Goal: Information Seeking & Learning: Learn about a topic

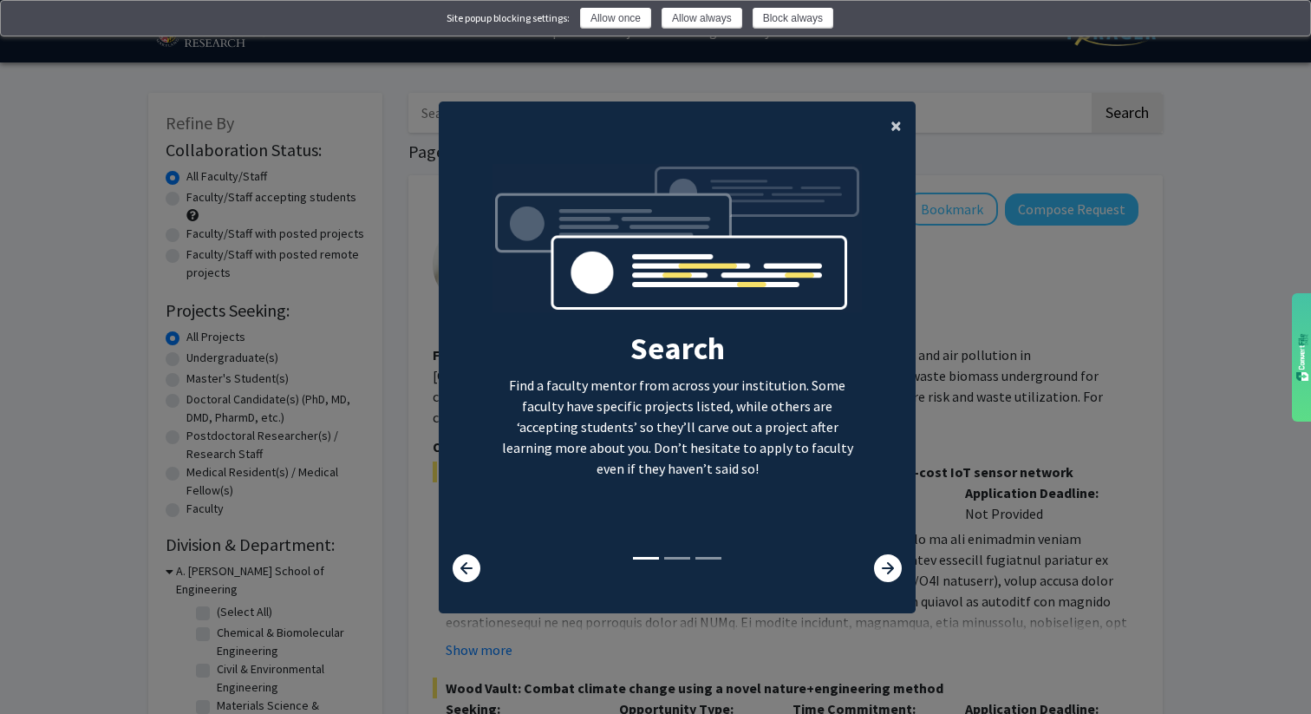
click at [905, 121] on button "×" at bounding box center [896, 125] width 39 height 49
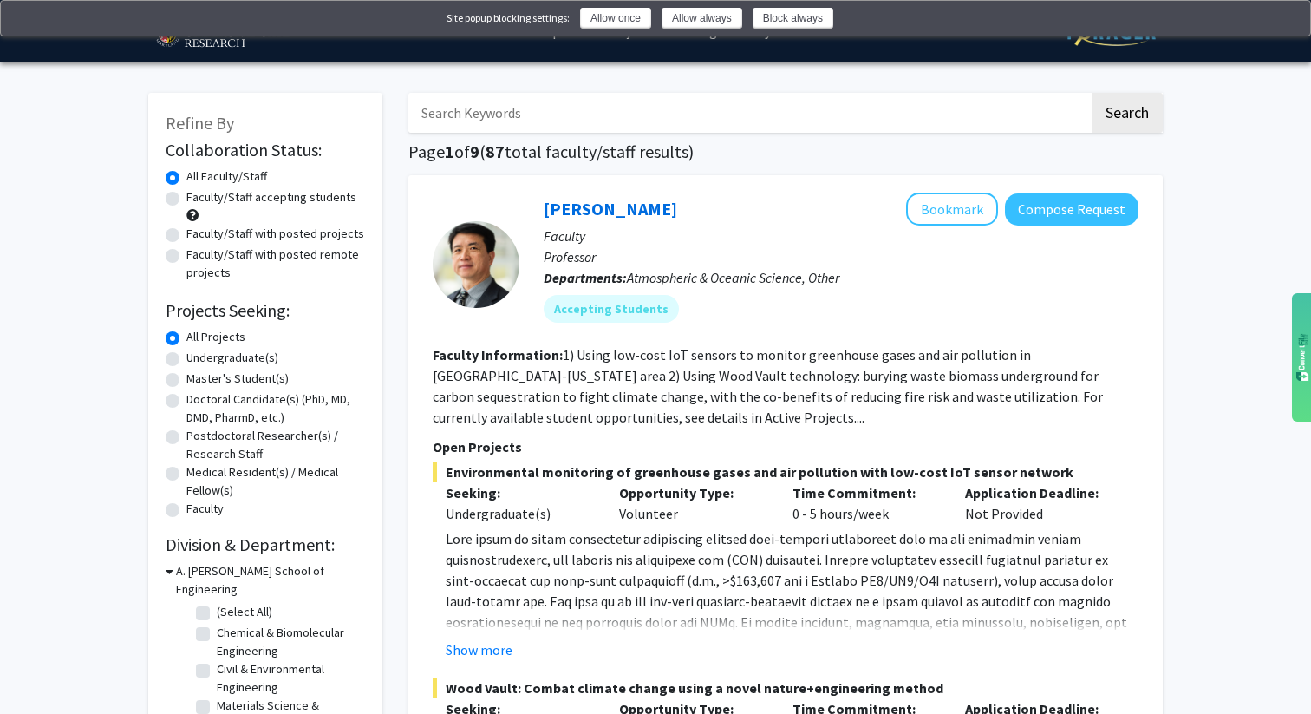
click at [1288, 26] on img at bounding box center [1286, 20] width 14 height 14
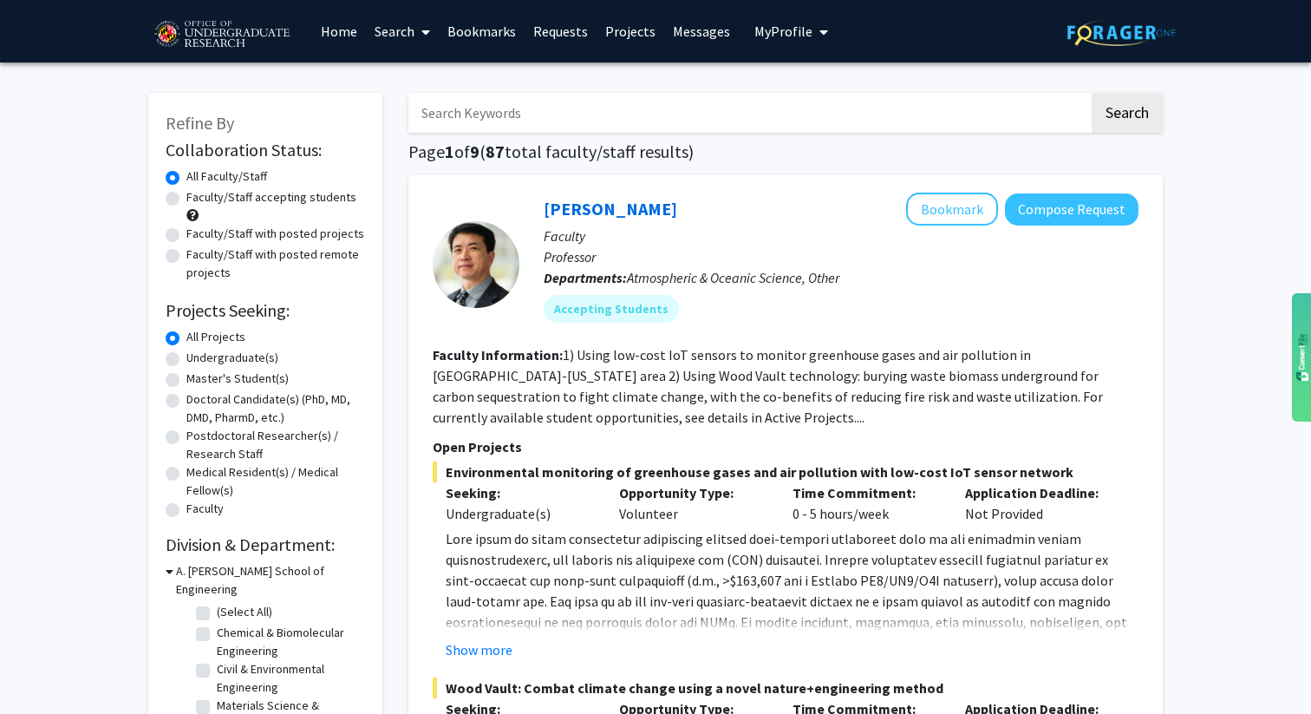
click at [415, 32] on span at bounding box center [423, 32] width 16 height 61
click at [446, 80] on span "Faculty/Staff" at bounding box center [429, 79] width 127 height 35
click at [753, 110] on input "Search Keywords" at bounding box center [748, 113] width 681 height 40
type input "[PERSON_NAME]"
click at [1092, 93] on button "Search" at bounding box center [1127, 113] width 71 height 40
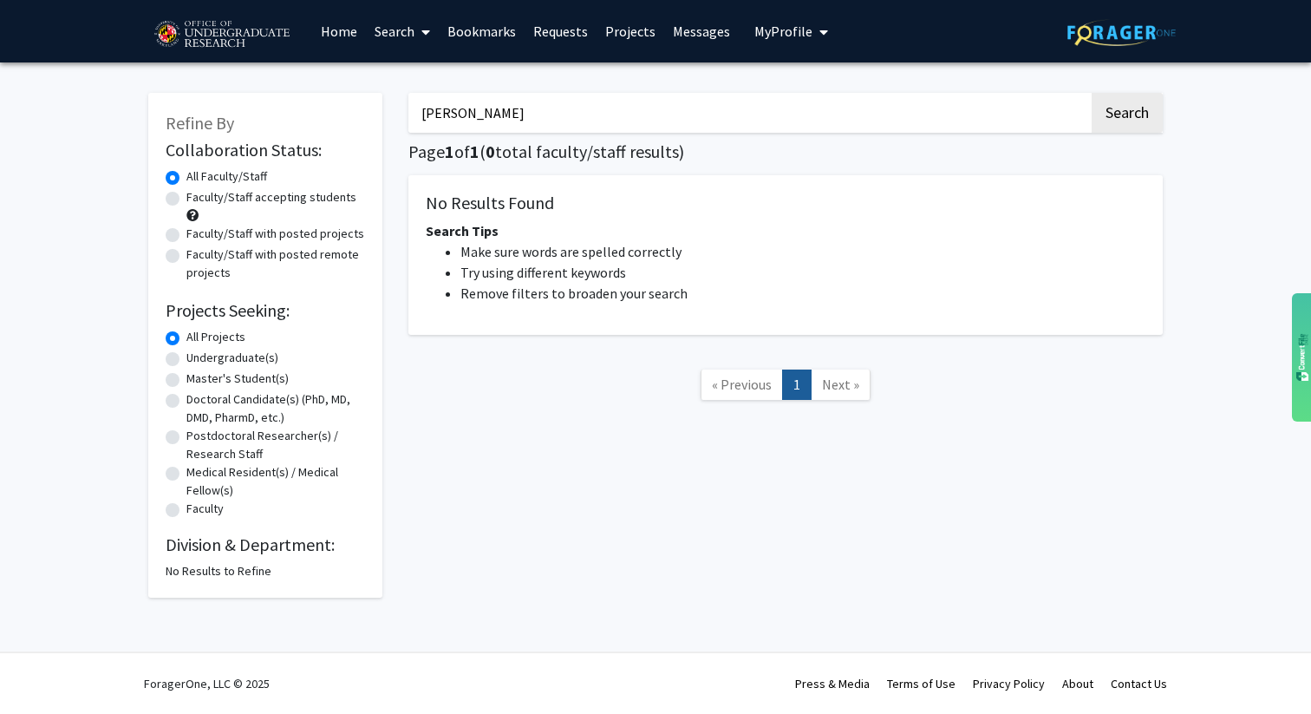
click at [662, 123] on input "[PERSON_NAME]" at bounding box center [748, 113] width 681 height 40
click at [1092, 93] on button "Search" at bounding box center [1127, 113] width 71 height 40
type input "S"
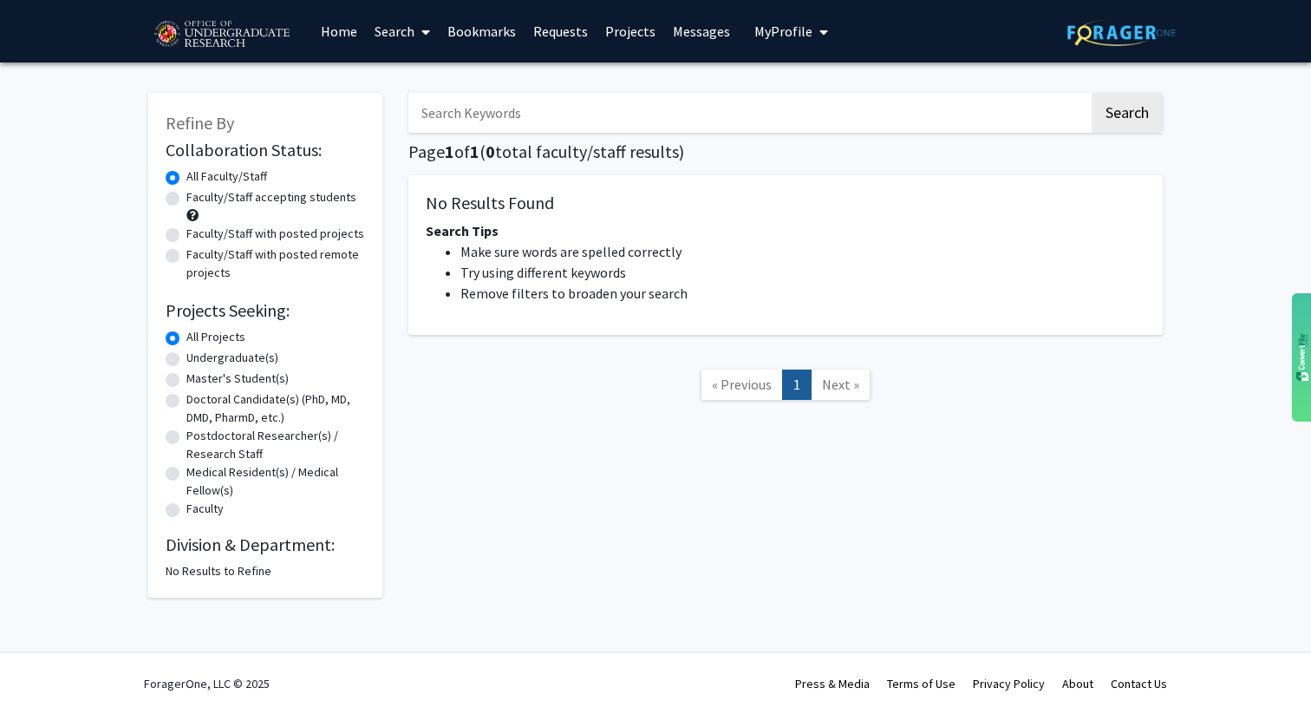
click at [304, 192] on label "Faculty/Staff accepting students" at bounding box center [271, 197] width 170 height 18
click at [198, 192] on input "Faculty/Staff accepting students" at bounding box center [191, 193] width 11 height 11
radio input "true"
click at [830, 381] on span "Next »" at bounding box center [840, 384] width 37 height 17
click at [1131, 108] on button "Search" at bounding box center [1127, 113] width 71 height 40
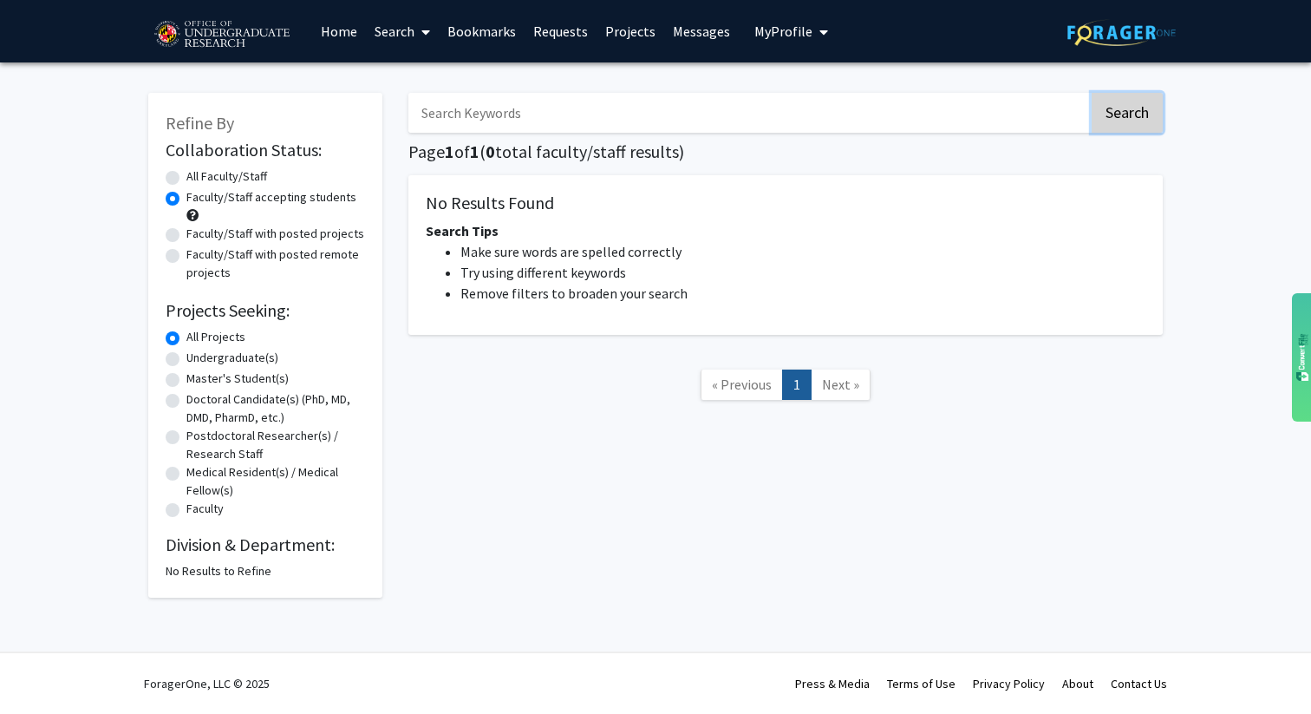
radio input "true"
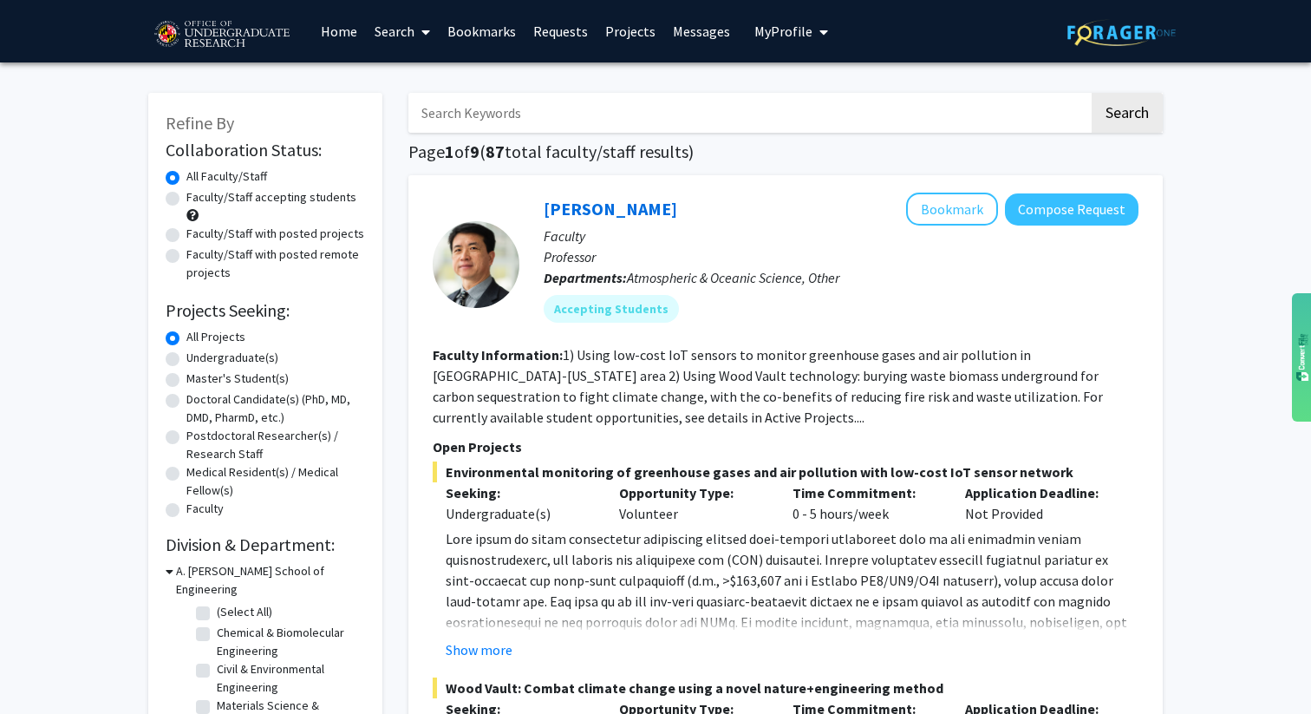
click at [238, 206] on label "Faculty/Staff accepting students" at bounding box center [271, 197] width 170 height 18
click at [198, 199] on input "Faculty/Staff accepting students" at bounding box center [191, 193] width 11 height 11
radio input "true"
click at [238, 356] on label "Undergraduate(s)" at bounding box center [232, 358] width 92 height 18
click at [198, 356] on input "Undergraduate(s)" at bounding box center [191, 354] width 11 height 11
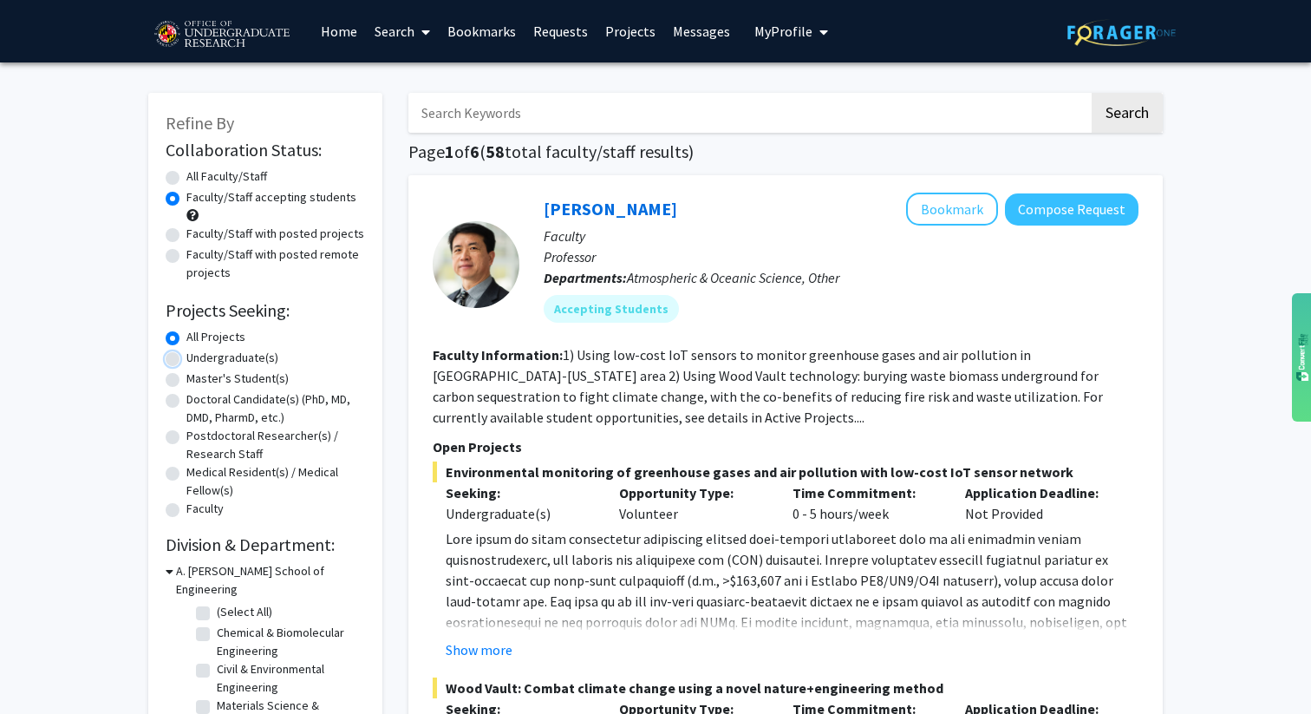
radio input "true"
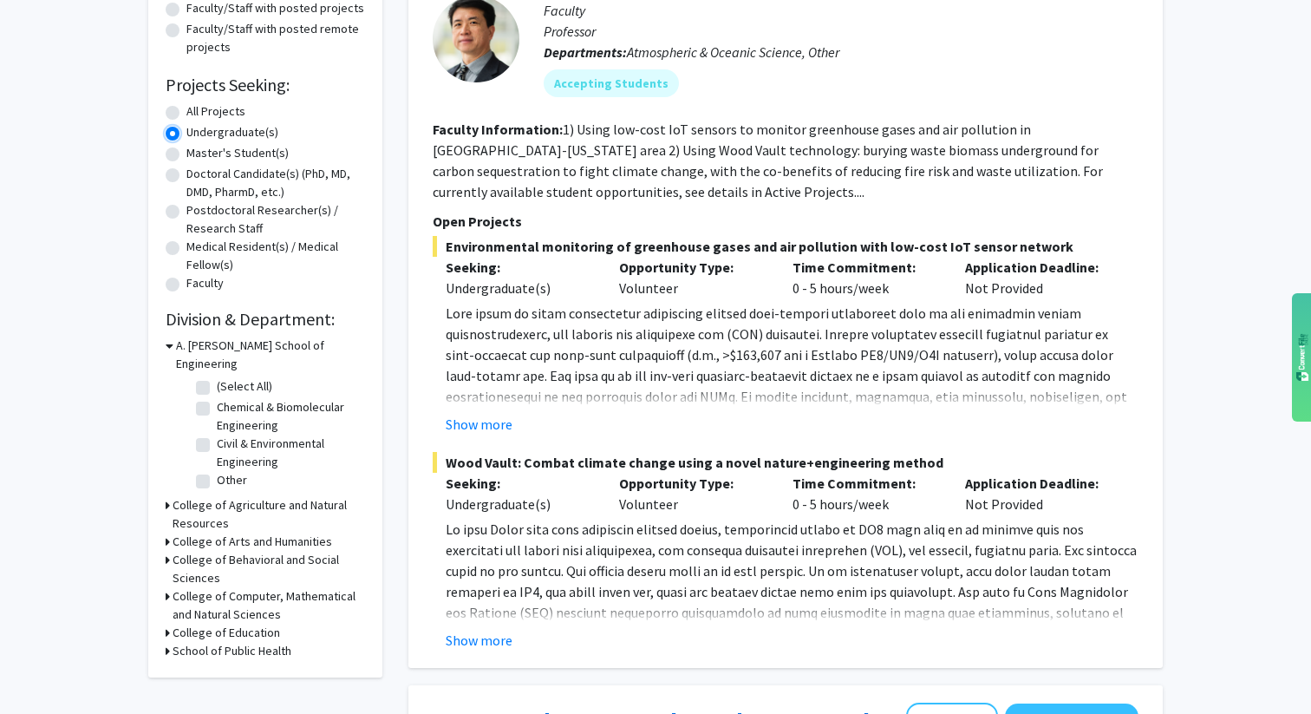
scroll to position [230, 0]
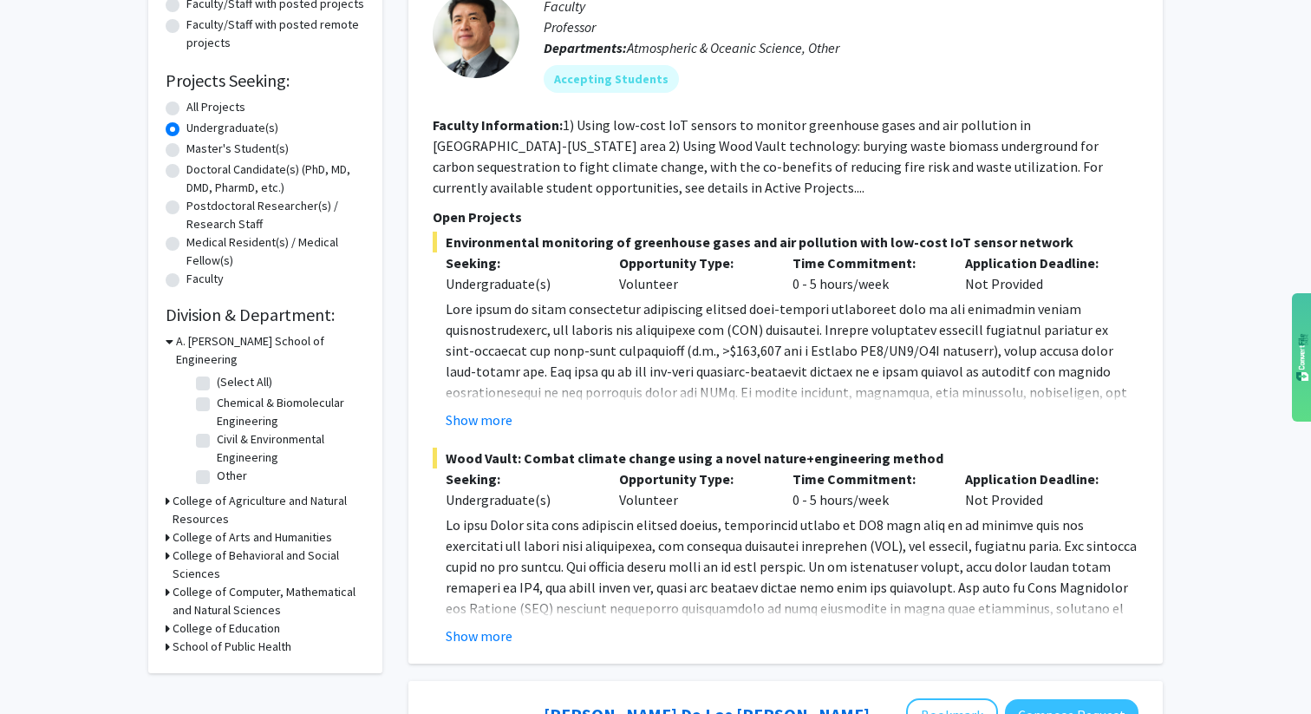
click at [170, 492] on div "College of Agriculture and Natural Resources" at bounding box center [265, 510] width 199 height 36
click at [212, 373] on fg-checkbox "(Select All) (Select All)" at bounding box center [278, 383] width 165 height 21
click at [217, 373] on label "(Select All)" at bounding box center [245, 382] width 56 height 18
click at [217, 373] on input "(Select All)" at bounding box center [222, 378] width 11 height 11
checkbox input "true"
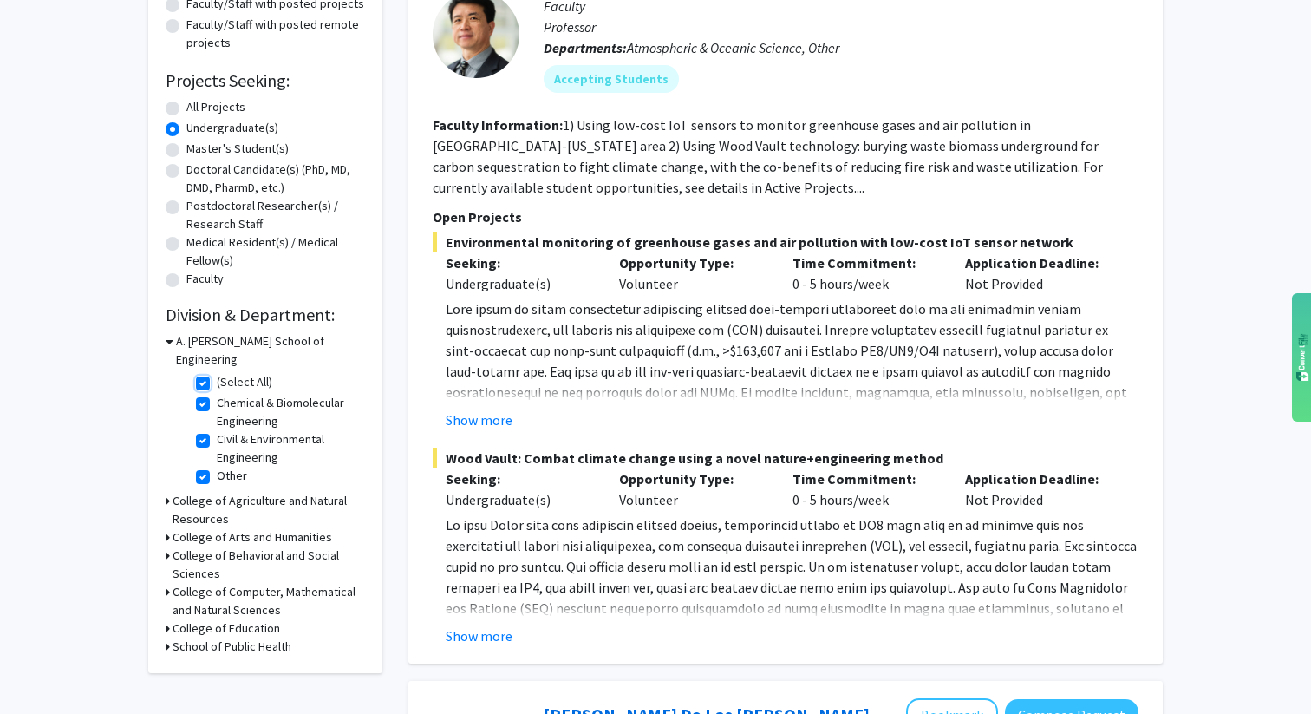
checkbox input "true"
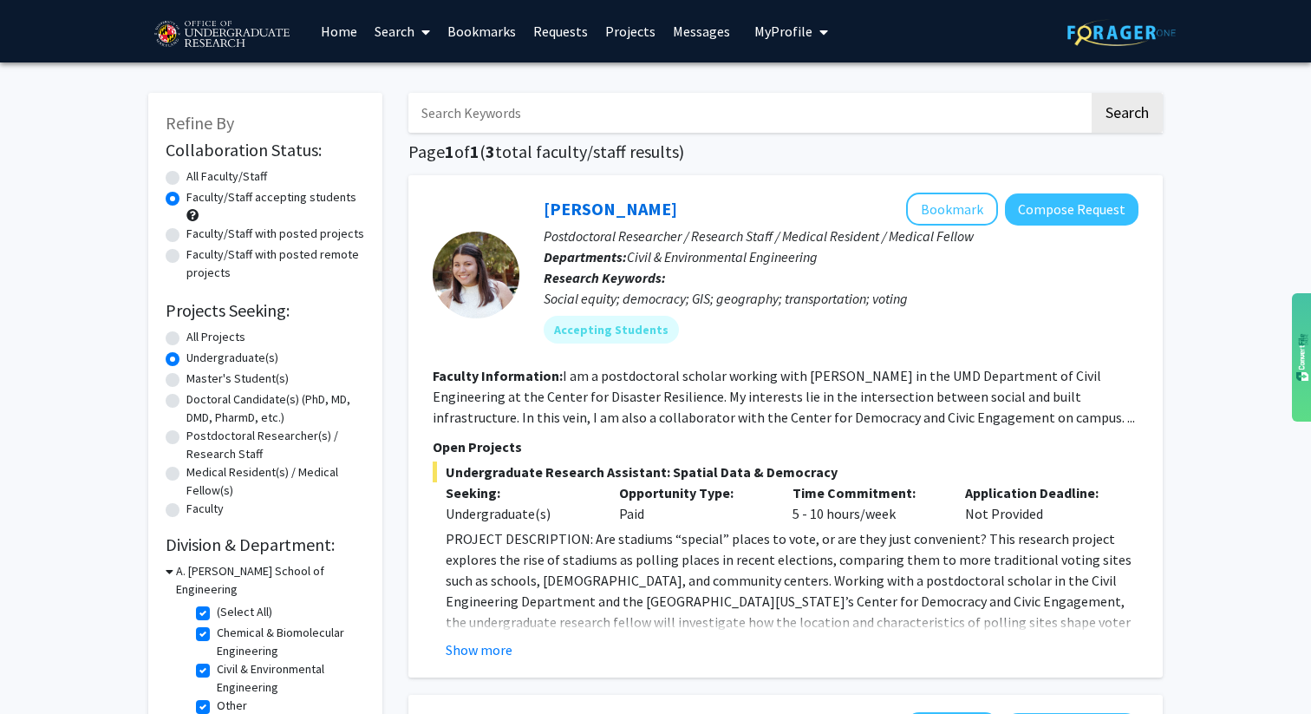
click at [337, 33] on link "Home" at bounding box center [339, 31] width 54 height 61
